Goal: Task Accomplishment & Management: Use online tool/utility

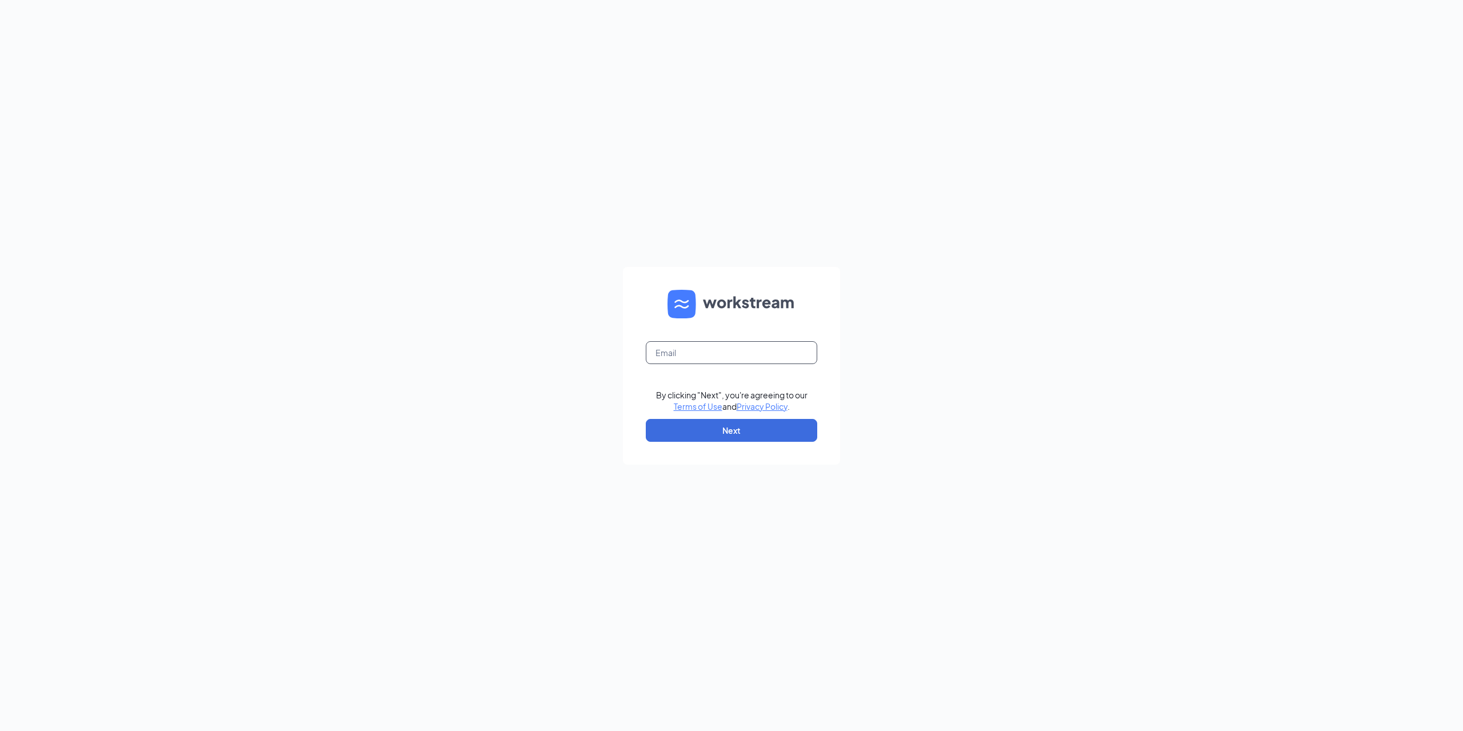
click at [742, 362] on input "text" at bounding box center [731, 352] width 171 height 23
type input "032590@clcrest.com"
click at [737, 433] on button "Next" at bounding box center [731, 430] width 171 height 23
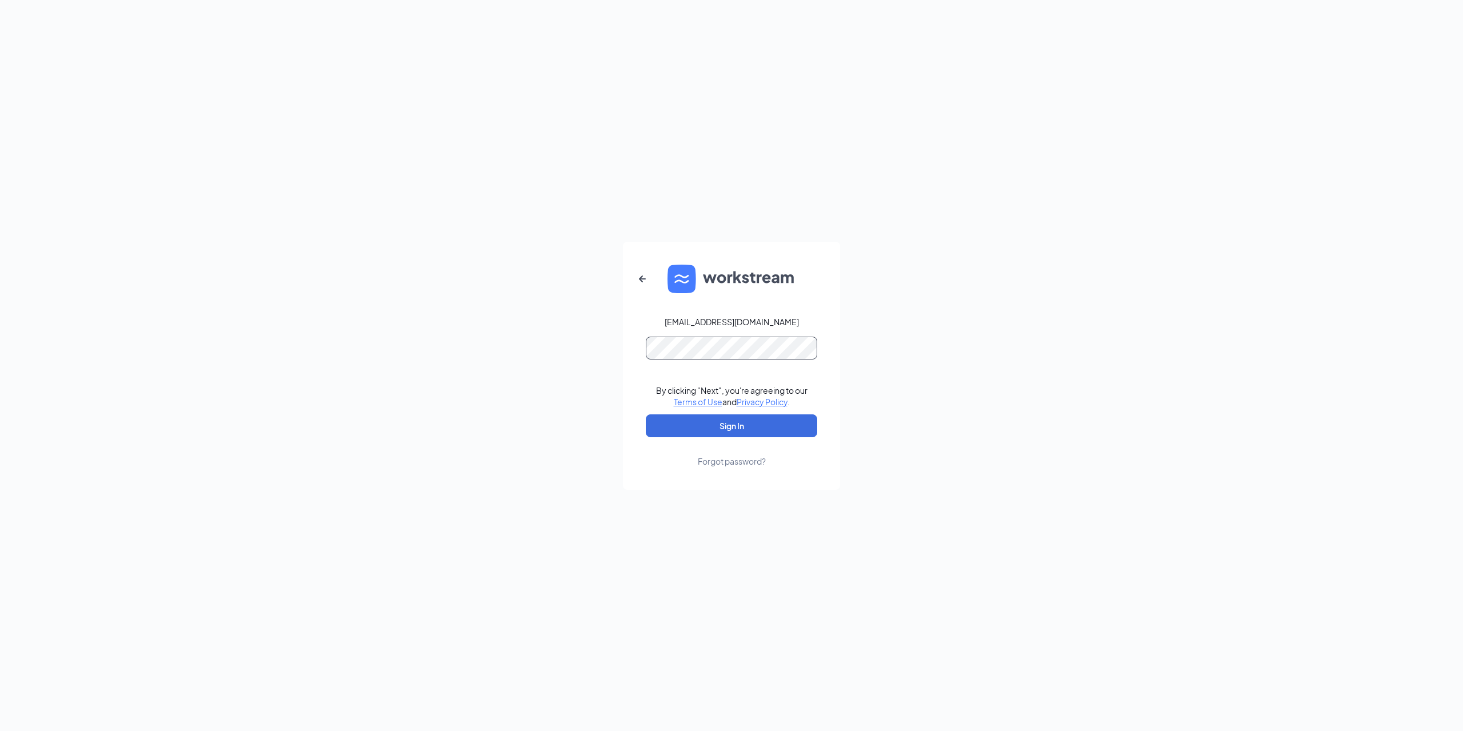
click at [646, 414] on button "Sign In" at bounding box center [731, 425] width 171 height 23
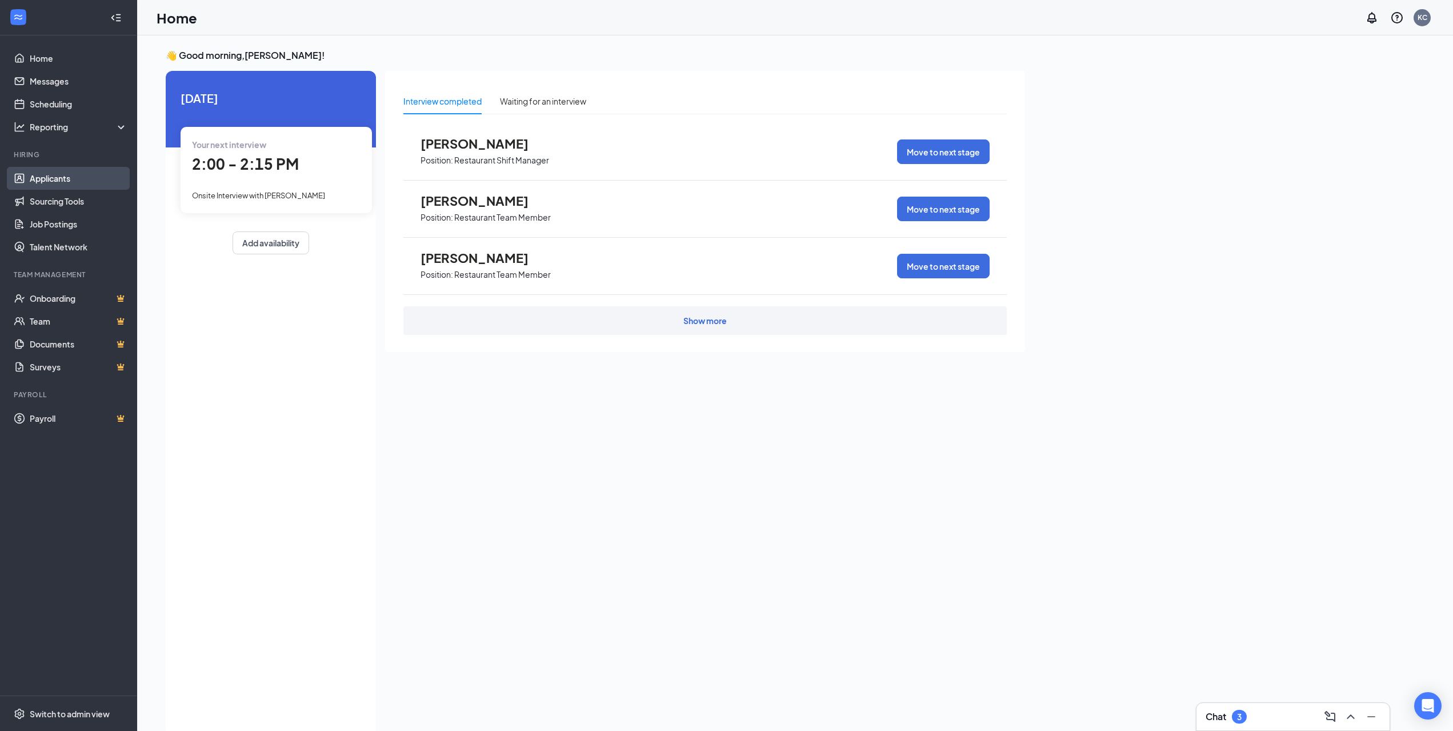
click at [60, 175] on link "Applicants" at bounding box center [79, 178] width 98 height 23
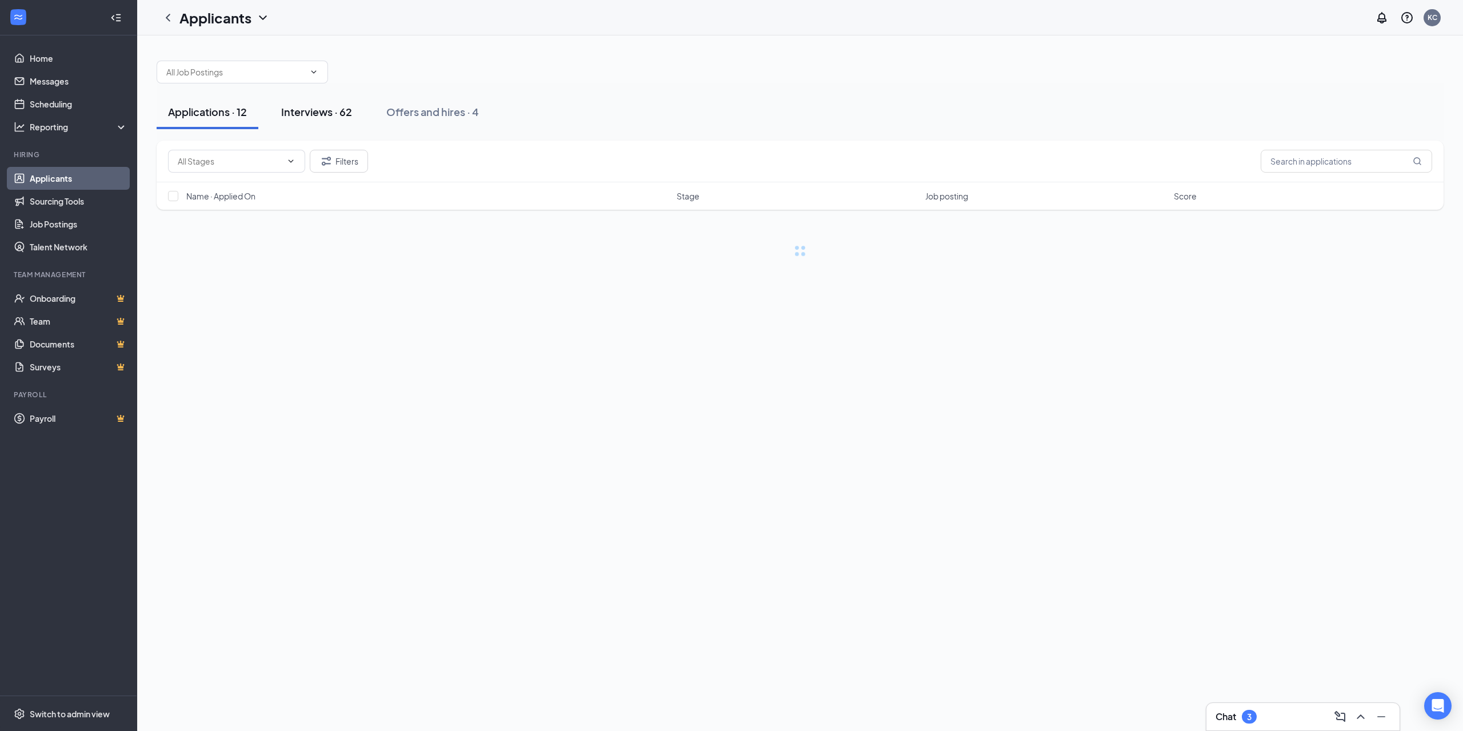
click at [286, 108] on div "Interviews · 62" at bounding box center [316, 112] width 71 height 14
